Goal: Check status: Check status

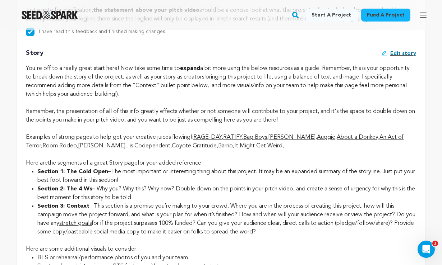
click at [422, 15] on icon "button" at bounding box center [423, 15] width 6 height 4
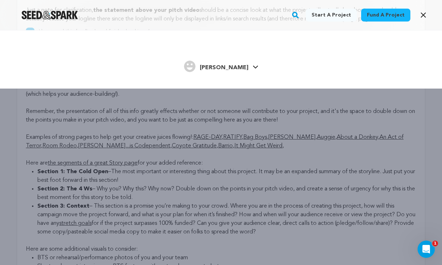
click at [231, 70] on span "[PERSON_NAME]" at bounding box center [224, 68] width 48 height 6
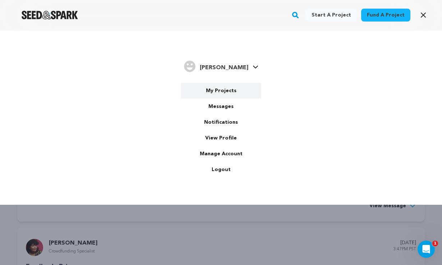
click at [222, 90] on link "My Projects" at bounding box center [221, 91] width 80 height 16
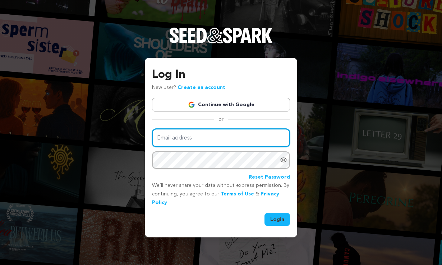
type input "laurenbott@me.com"
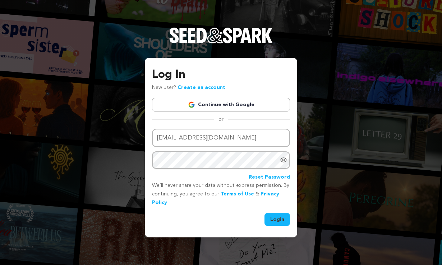
click at [278, 220] on button "Login" at bounding box center [276, 219] width 25 height 13
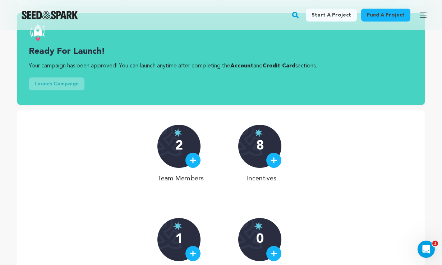
scroll to position [117, 0]
